Goal: Information Seeking & Learning: Learn about a topic

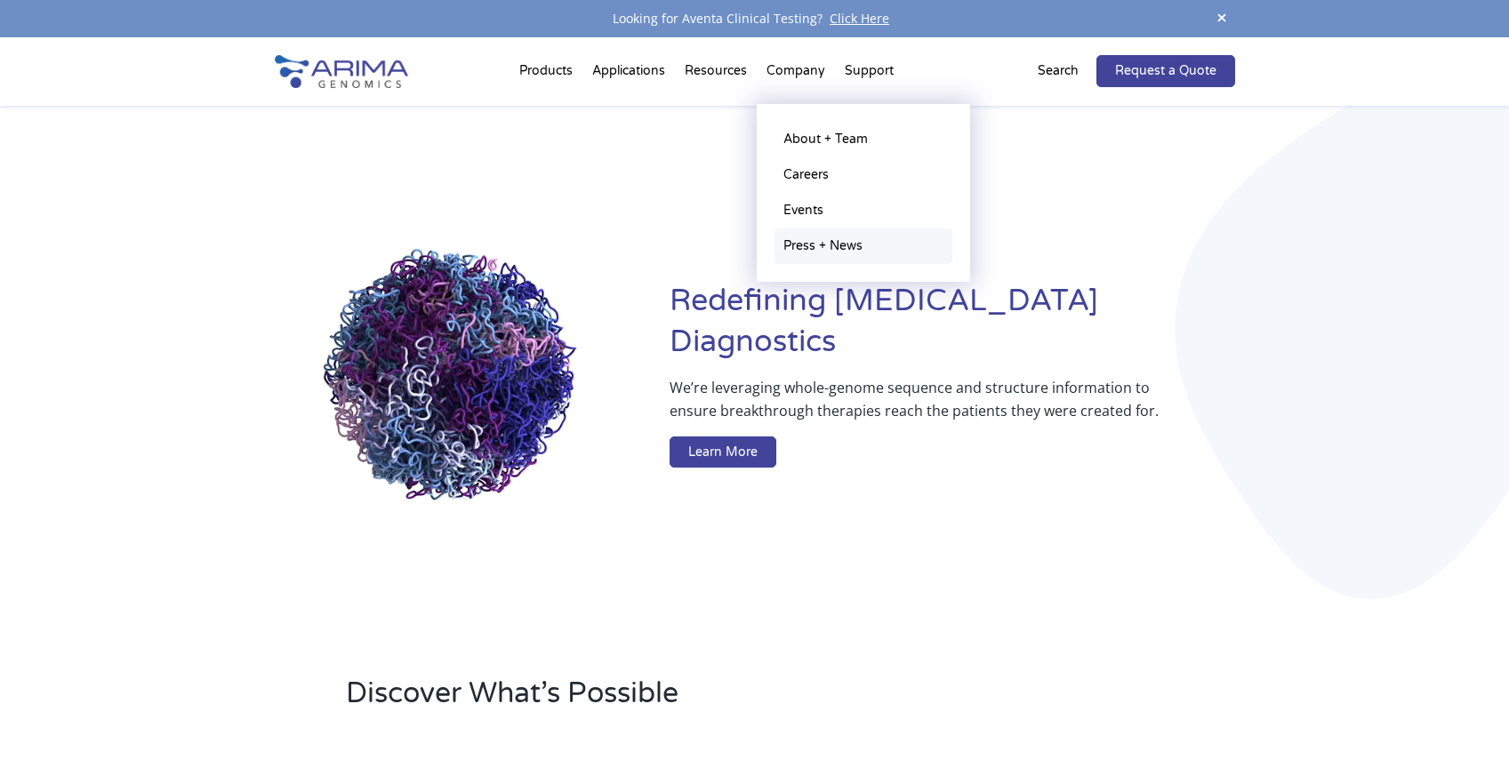
click at [832, 240] on link "Press + News" at bounding box center [864, 247] width 178 height 36
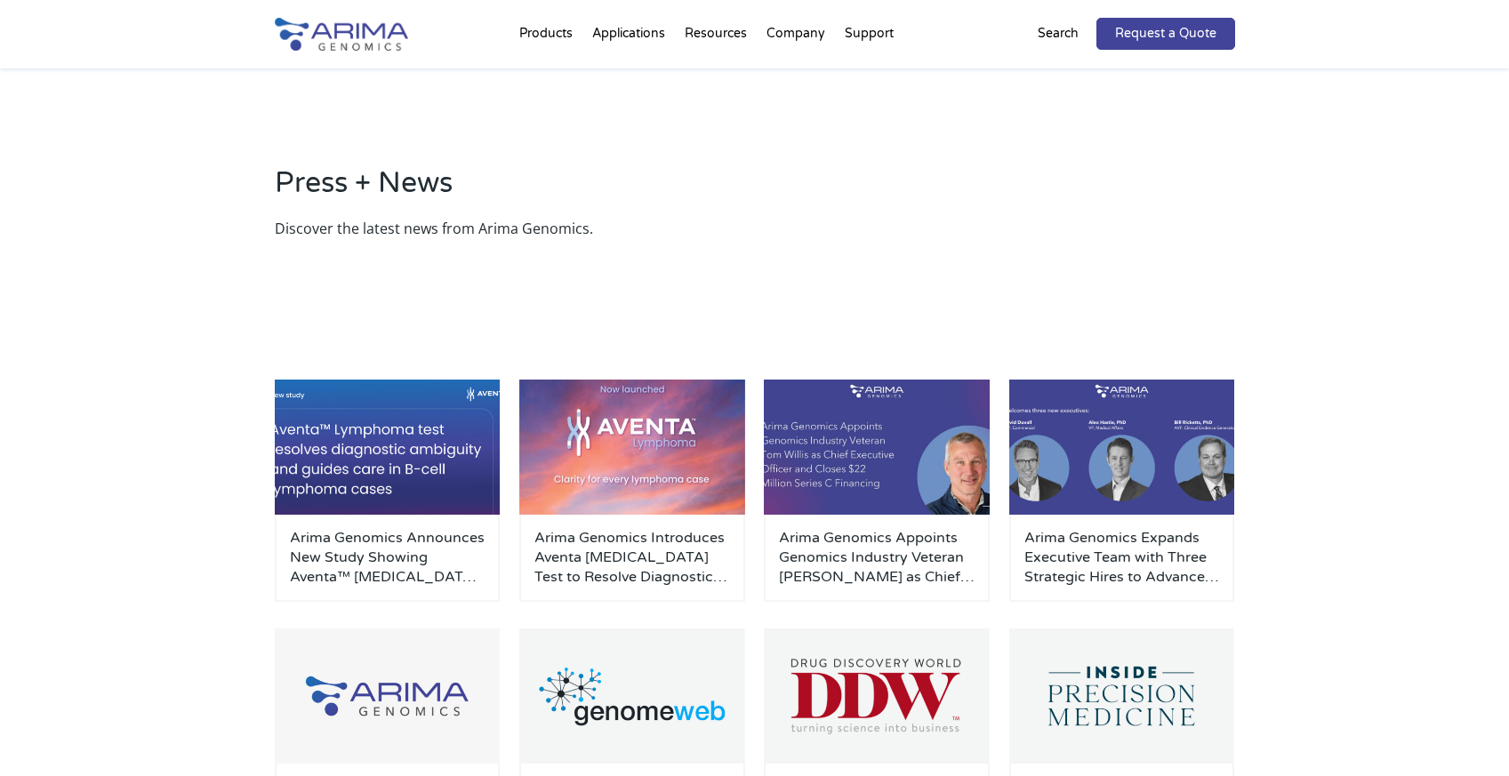
click at [928, 253] on div "Press + News Discover the latest news from Arima Genomics." at bounding box center [755, 202] width 960 height 125
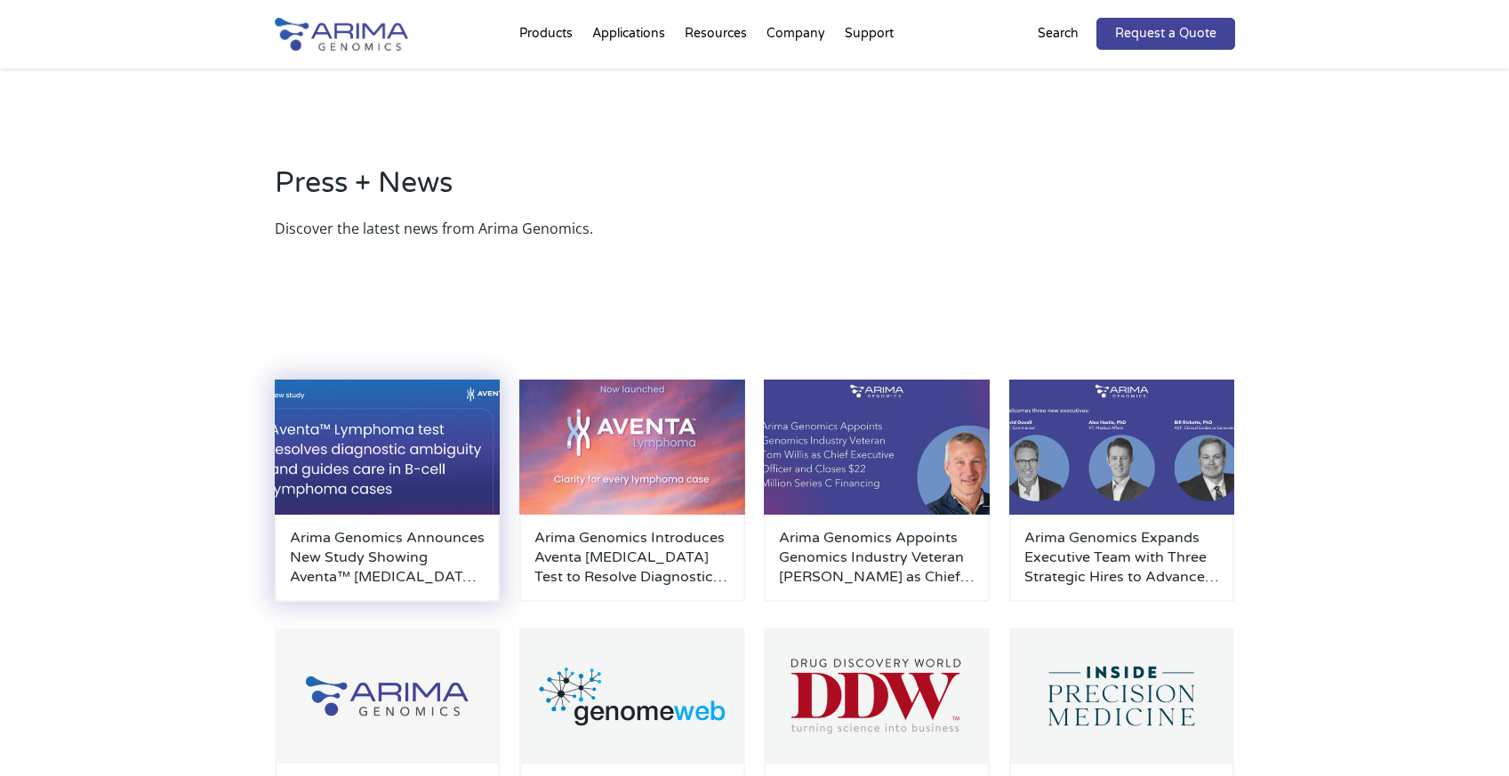
click at [472, 464] on img at bounding box center [388, 447] width 226 height 135
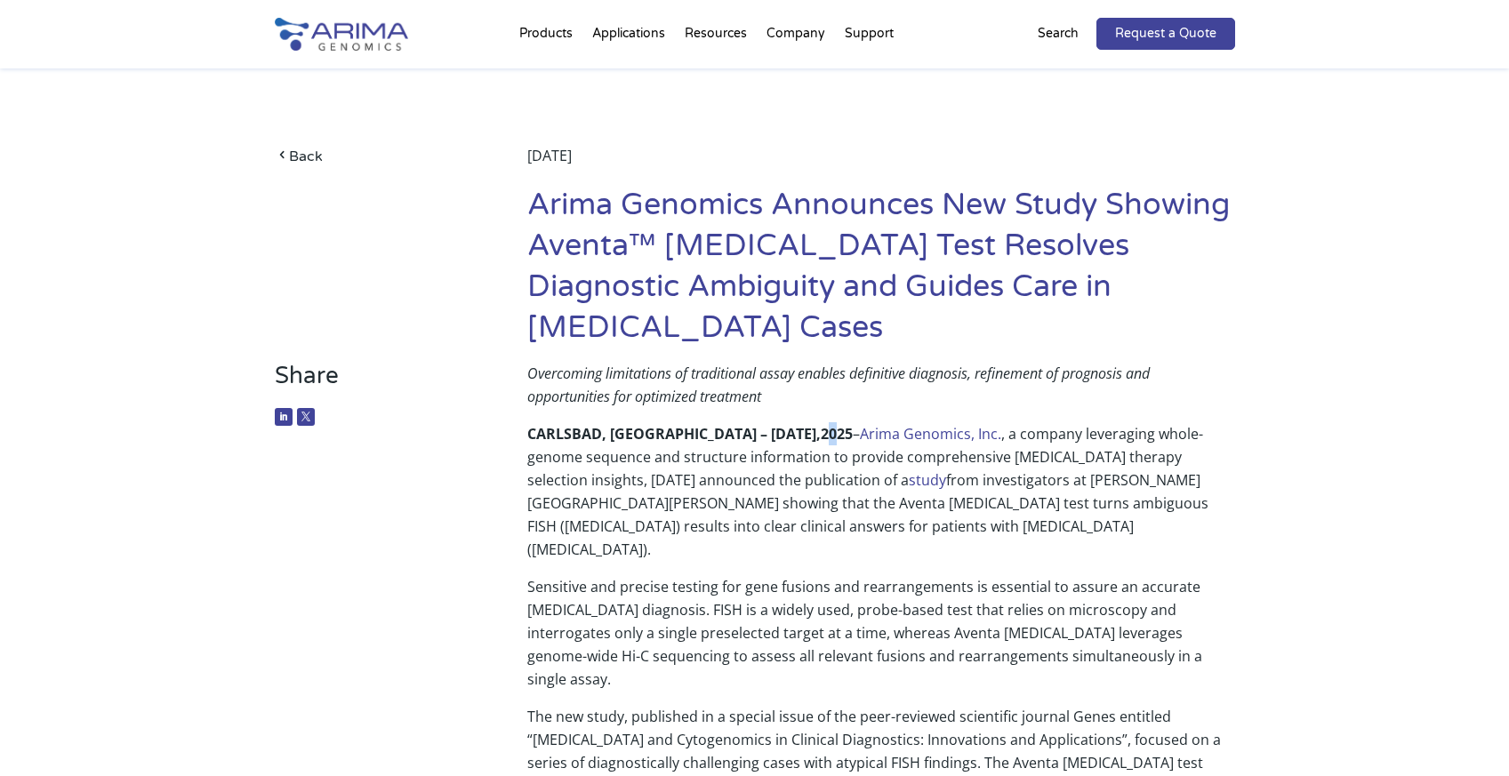
click at [735, 434] on p "CARLSBAD, CA – October 15, 2025 – Arima Genomics, Inc. , a company leveraging w…" at bounding box center [880, 498] width 707 height 153
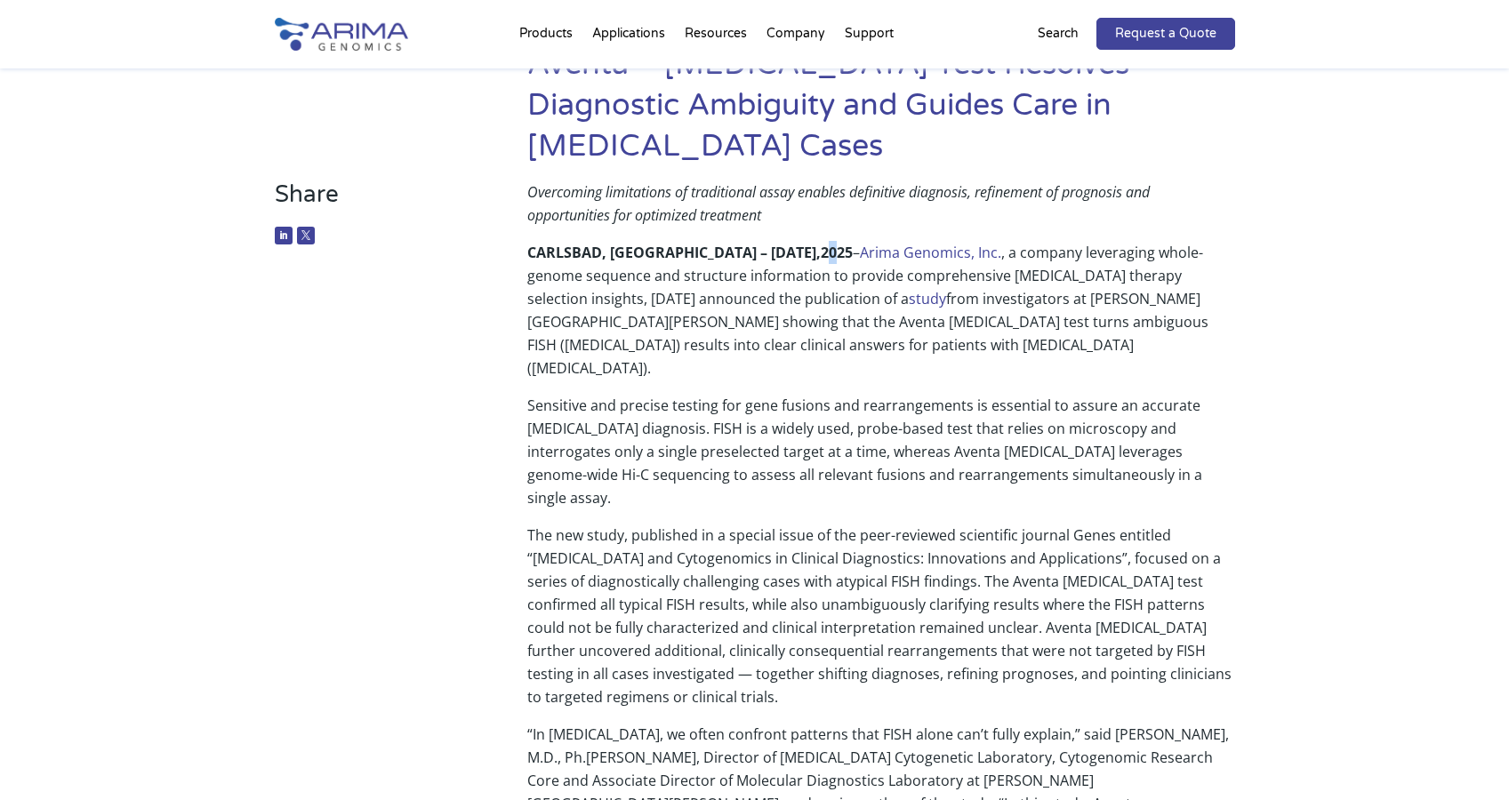
scroll to position [91, 0]
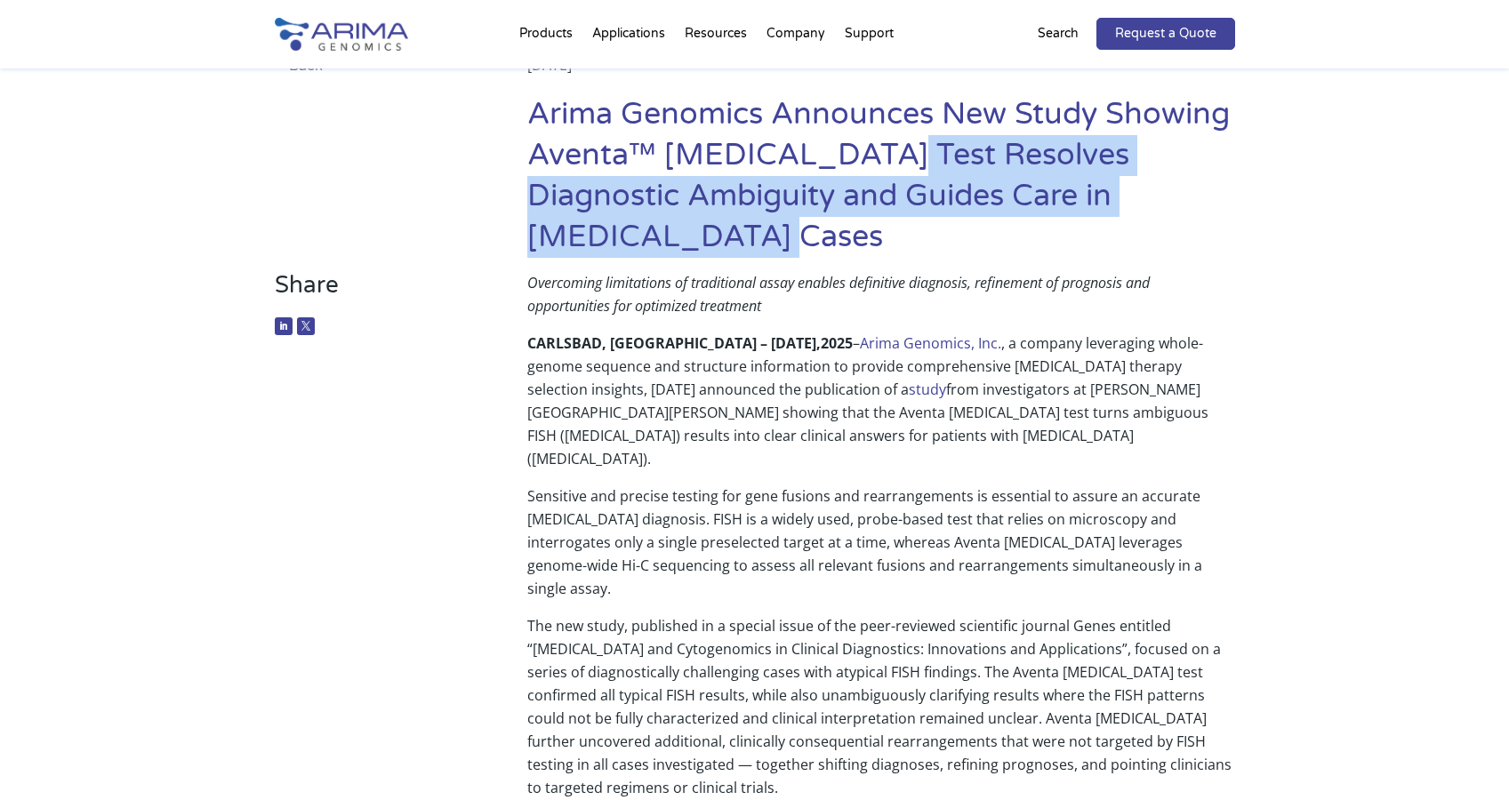
drag, startPoint x: 906, startPoint y: 150, endPoint x: 1055, endPoint y: 234, distance: 170.4
click at [1055, 234] on h1 "Arima Genomics Announces New Study Showing Aventa™ [MEDICAL_DATA] Test Resolves…" at bounding box center [880, 182] width 707 height 177
copy h1 "Resolves Diagnostic Ambiguity and Guides Care in B-Cell Lymphoma Cases"
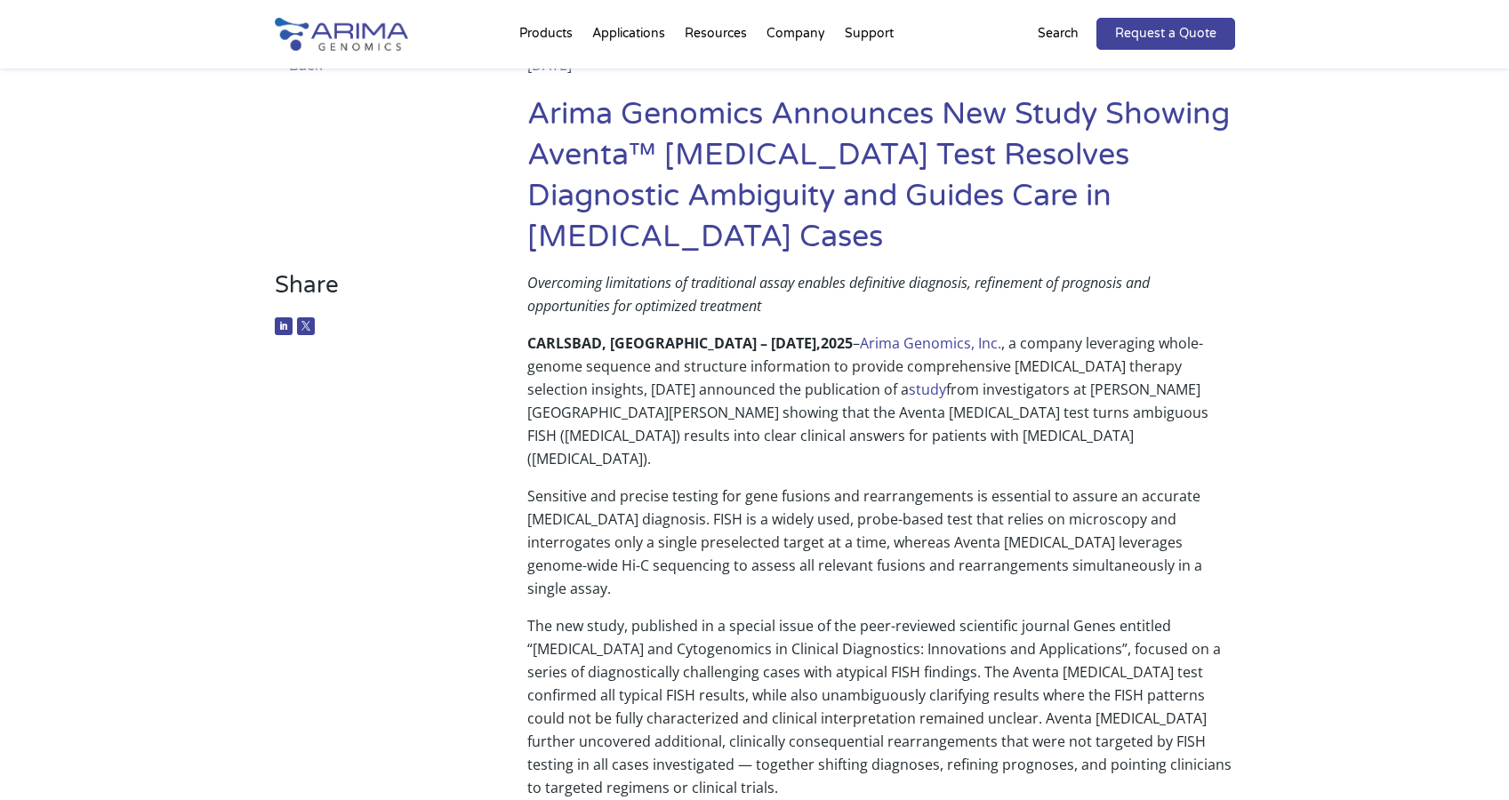
click at [1121, 389] on p "CARLSBAD, CA – October 15, 2025 – Arima Genomics, Inc. , a company leveraging w…" at bounding box center [880, 408] width 707 height 153
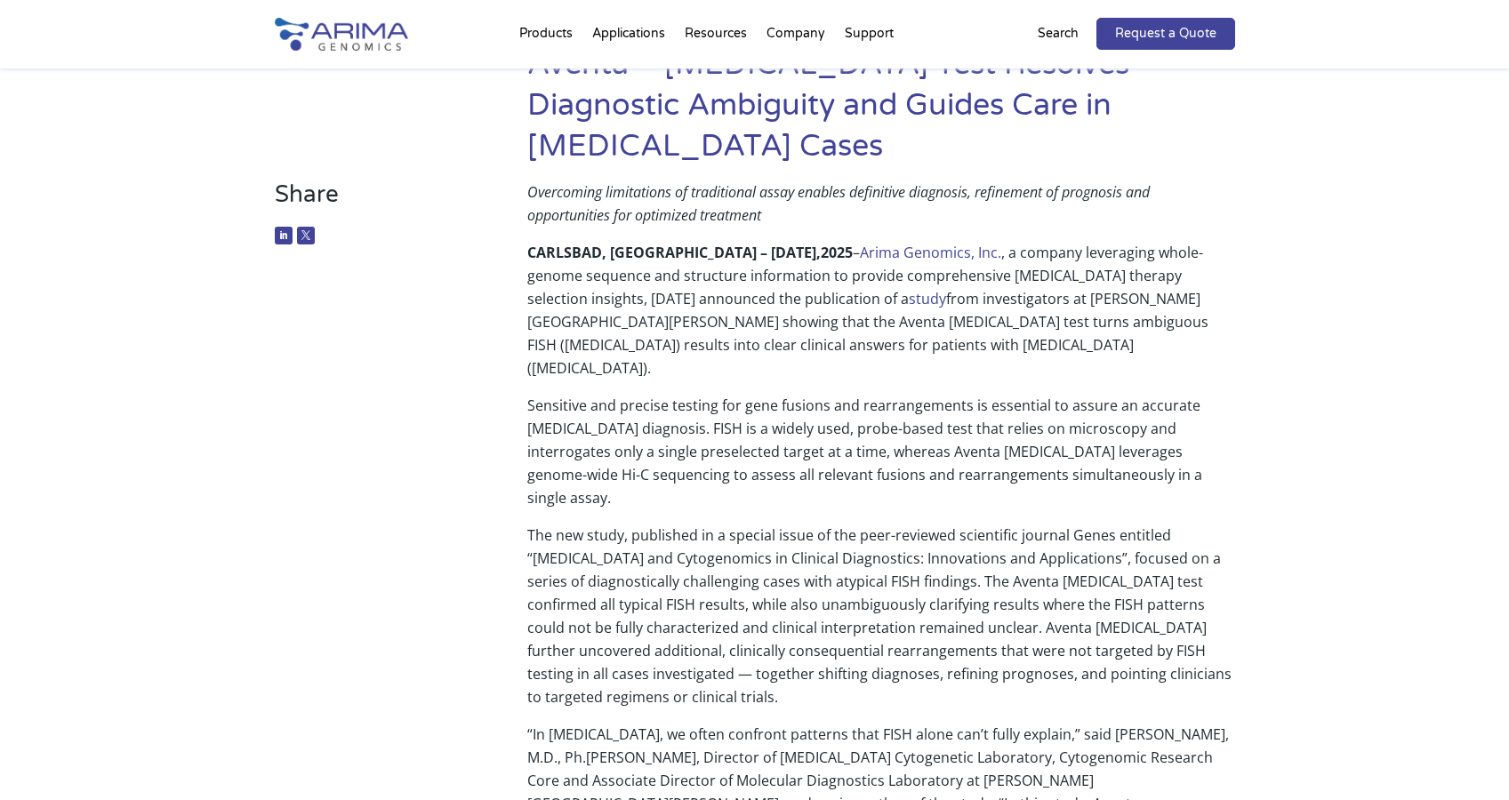
click at [1121, 524] on p "The new study, published in a special issue of the peer-reviewed scientific jou…" at bounding box center [880, 623] width 707 height 199
click at [1105, 524] on p "The new study, published in a special issue of the peer-reviewed scientific jou…" at bounding box center [880, 623] width 707 height 199
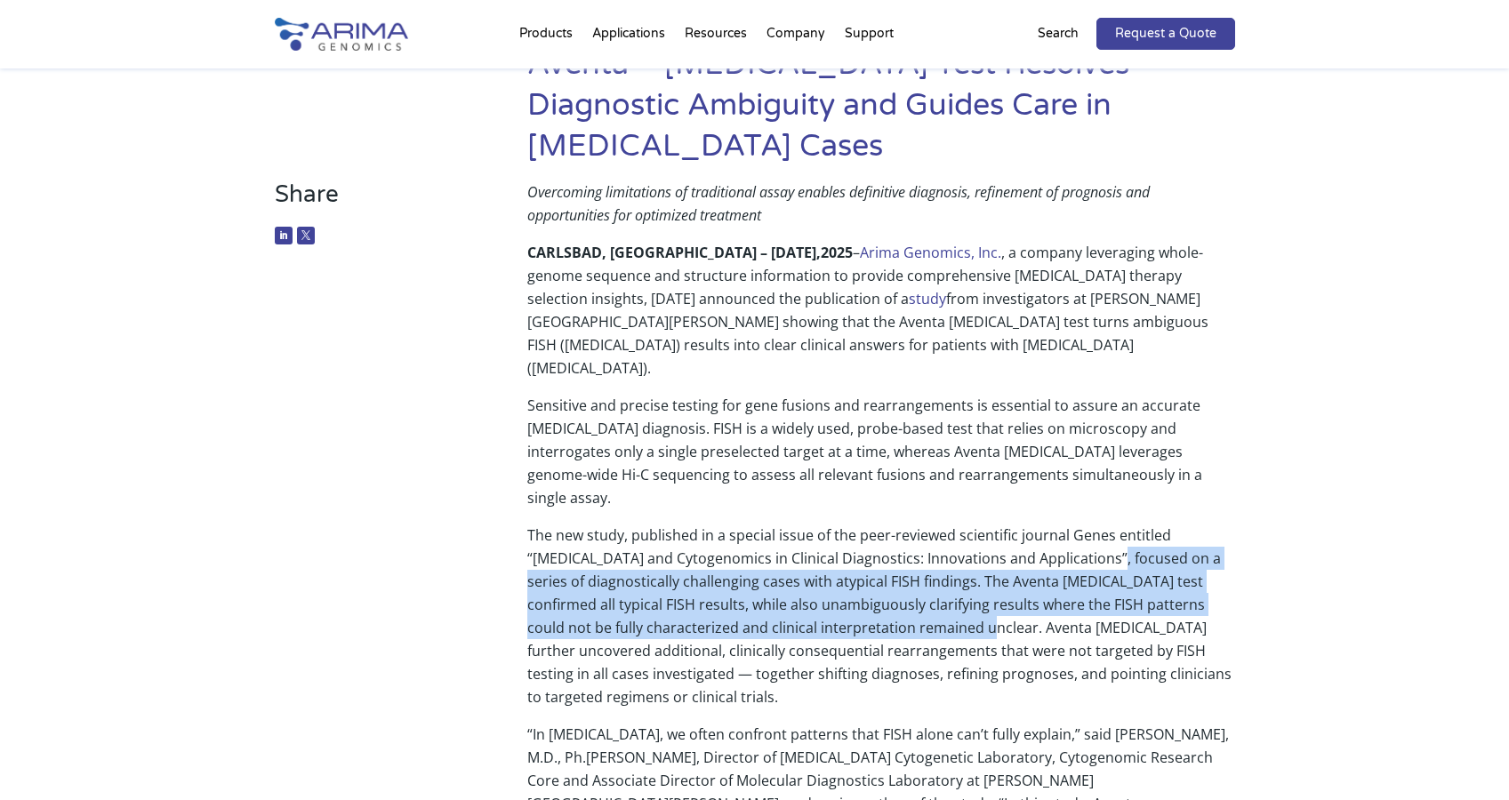
drag, startPoint x: 1101, startPoint y: 512, endPoint x: 920, endPoint y: 575, distance: 191.3
click at [920, 575] on p "The new study, published in a special issue of the peer-reviewed scientific jou…" at bounding box center [880, 623] width 707 height 199
copy p "focused on a series of diagnostically challenging cases with atypical FISH find…"
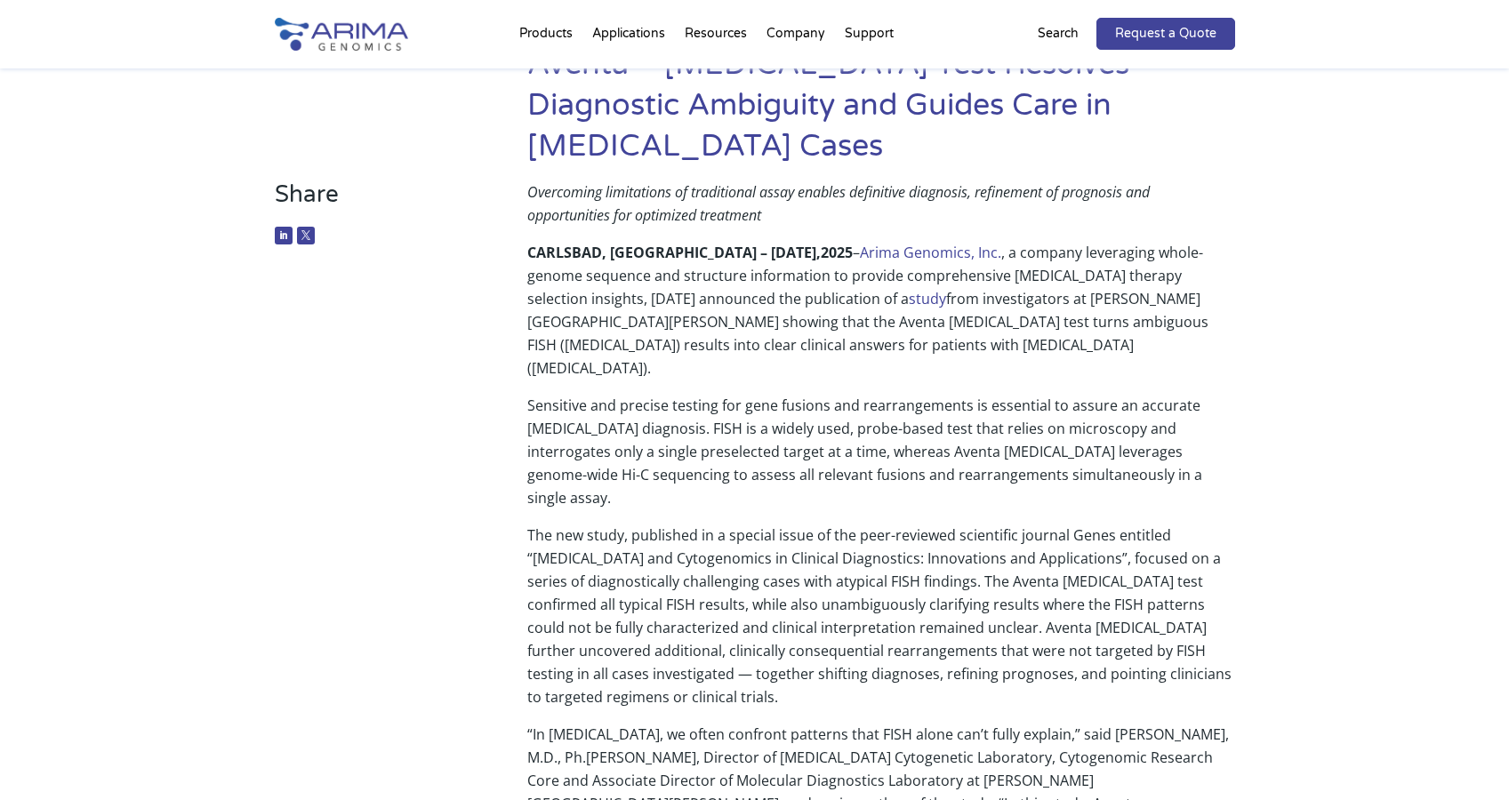
click at [972, 574] on p "The new study, published in a special issue of the peer-reviewed scientific jou…" at bounding box center [880, 623] width 707 height 199
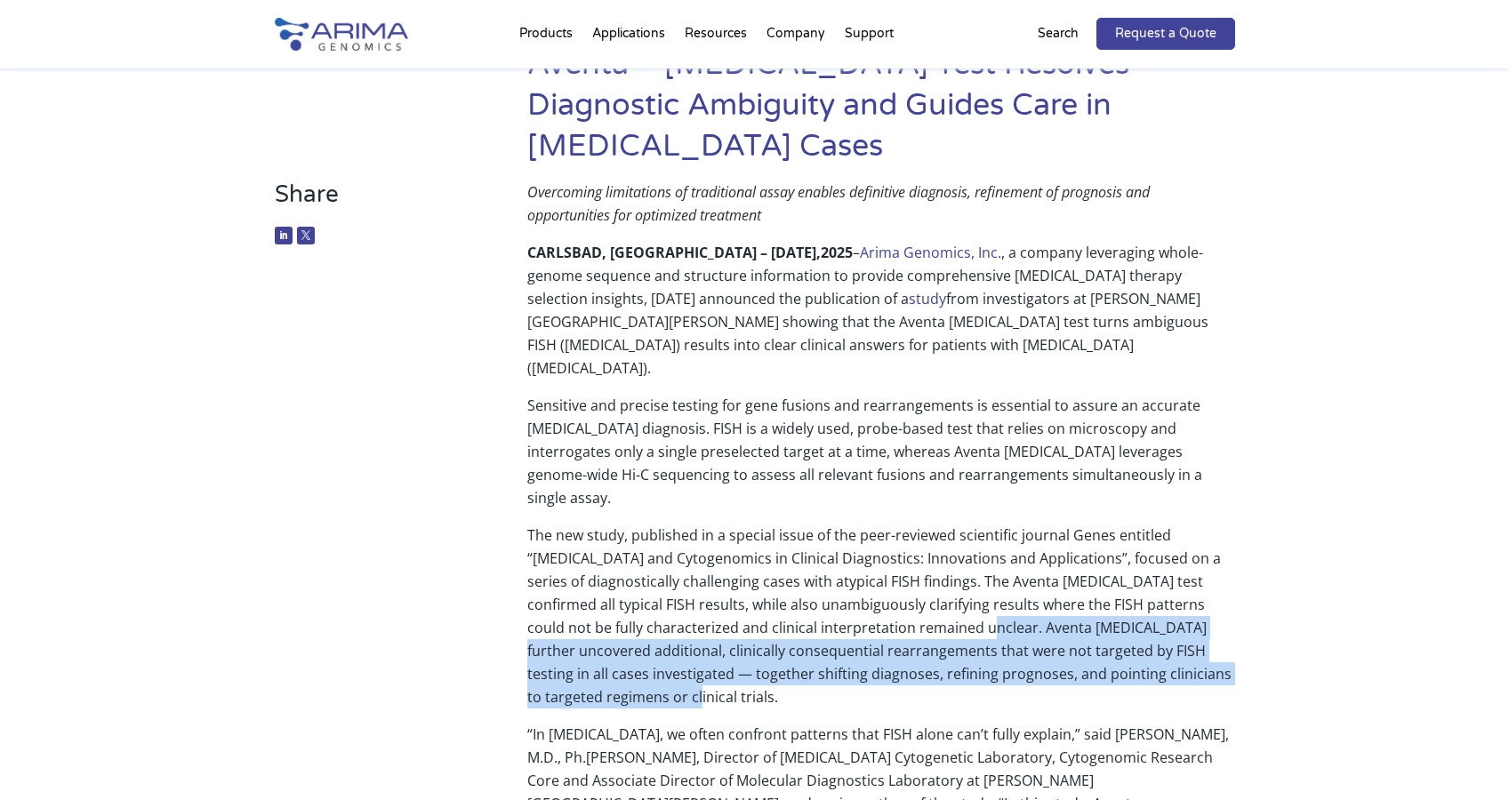
drag, startPoint x: 922, startPoint y: 582, endPoint x: 699, endPoint y: 632, distance: 228.9
click at [716, 647] on p "The new study, published in a special issue of the peer-reviewed scientific jou…" at bounding box center [880, 623] width 707 height 199
copy p "Aventa Lymphoma further uncovered additional, clinically consequential rearrang…"
